Goal: Task Accomplishment & Management: Use online tool/utility

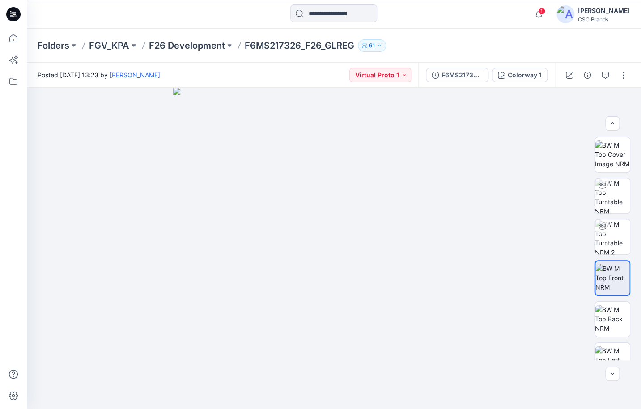
scroll to position [144, 0]
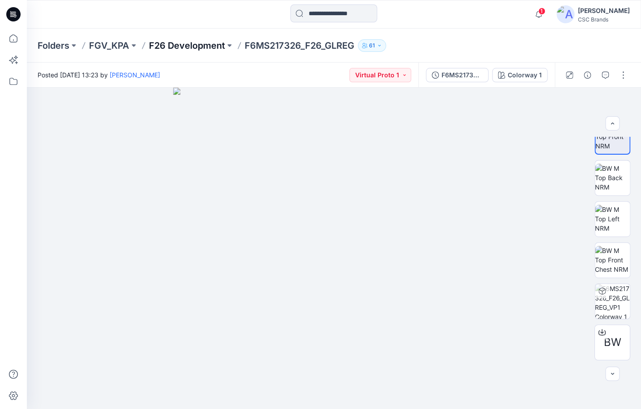
click at [162, 44] on p "F26 Development" at bounding box center [187, 45] width 76 height 13
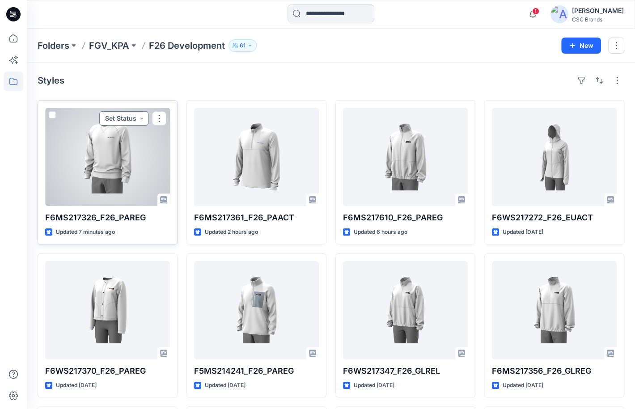
click at [144, 123] on button "Set Status" at bounding box center [123, 118] width 49 height 14
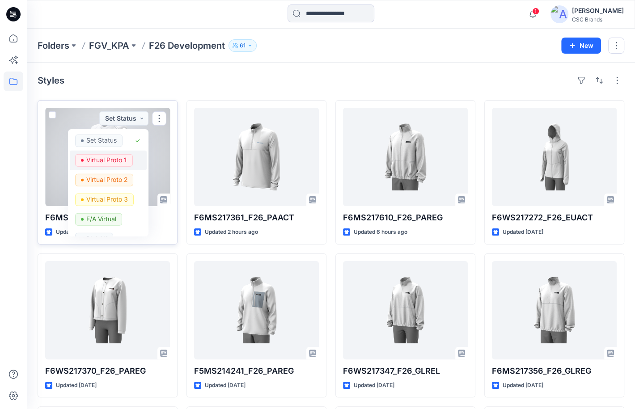
click at [124, 161] on p "Virtual Proto 1" at bounding box center [106, 160] width 41 height 12
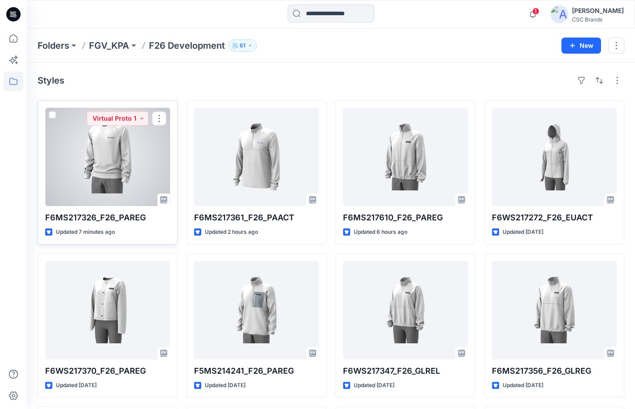
click at [102, 186] on div at bounding box center [107, 157] width 125 height 98
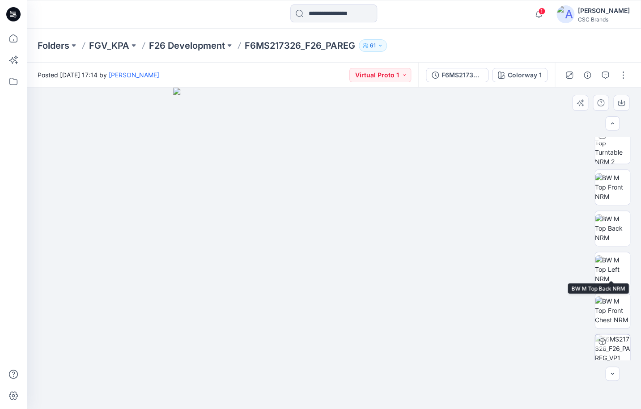
scroll to position [102, 0]
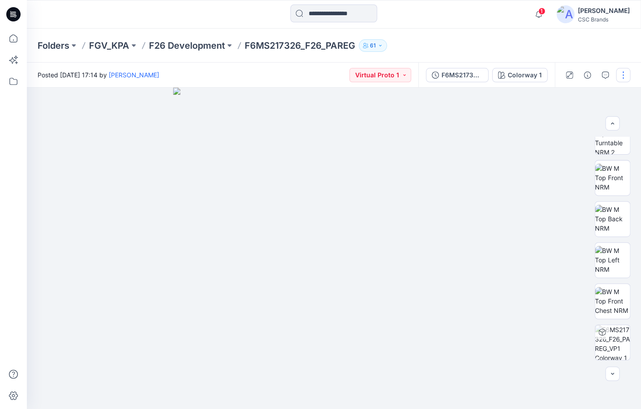
click at [623, 77] on button "button" at bounding box center [623, 75] width 14 height 14
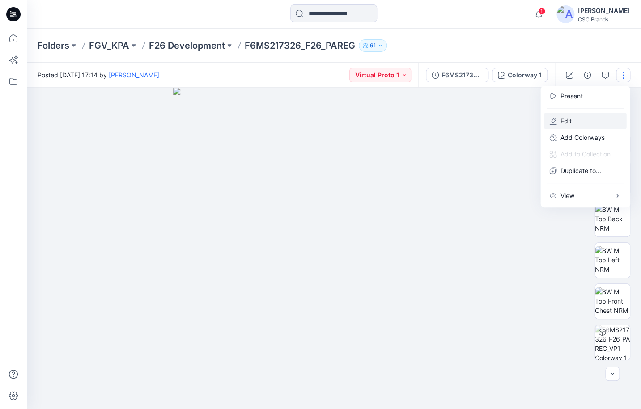
click at [572, 120] on button "Edit" at bounding box center [585, 121] width 82 height 17
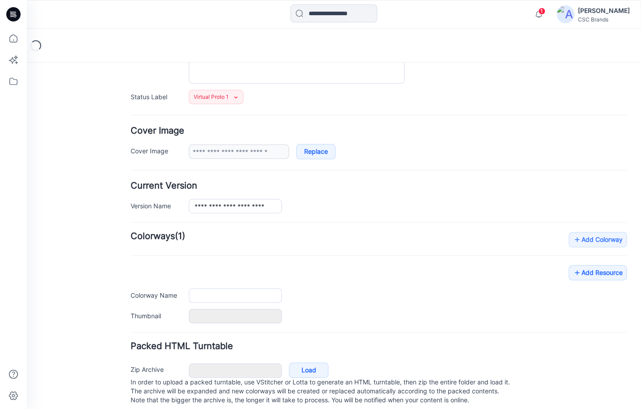
scroll to position [124, 0]
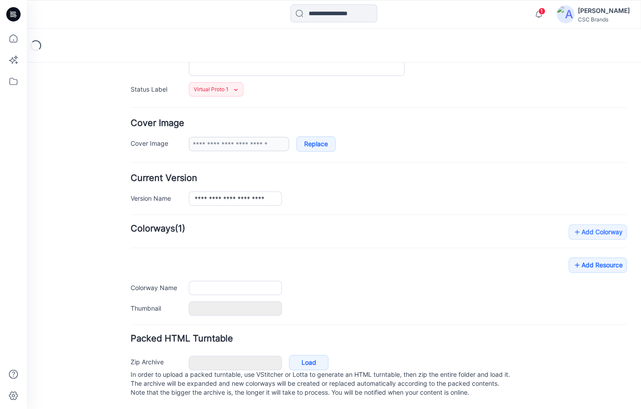
type input "**********"
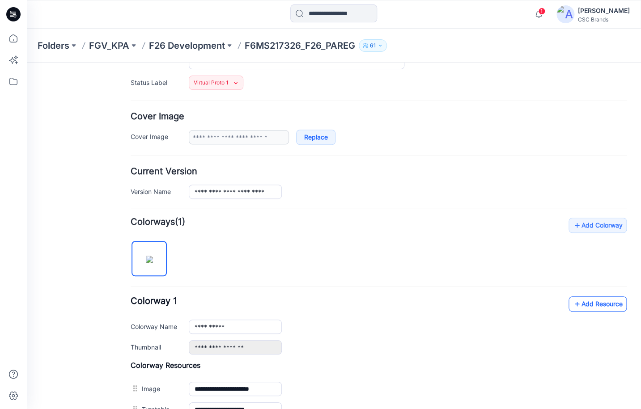
click at [583, 301] on link "Add Resource" at bounding box center [597, 303] width 58 height 15
click at [434, 102] on form "**********" at bounding box center [379, 317] width 496 height 661
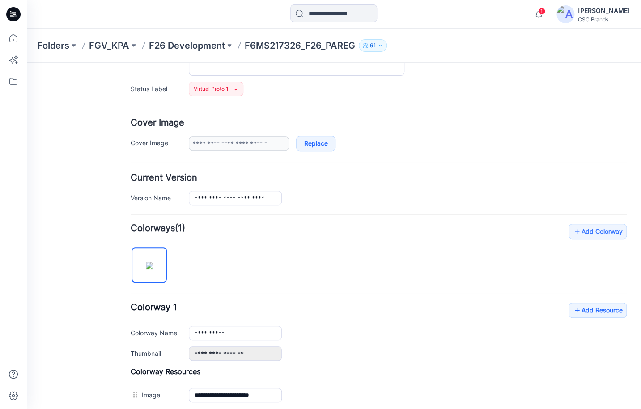
scroll to position [0, 0]
